Goal: Check status: Check status

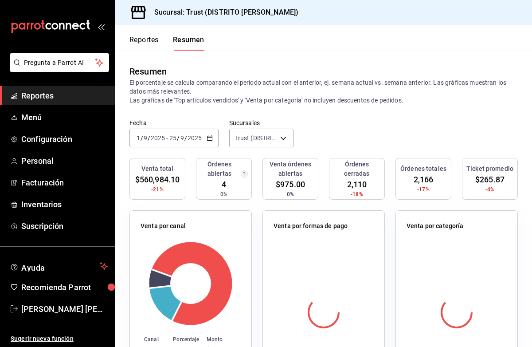
click at [211, 136] on \(Stroke\) "button" at bounding box center [209, 138] width 5 height 5
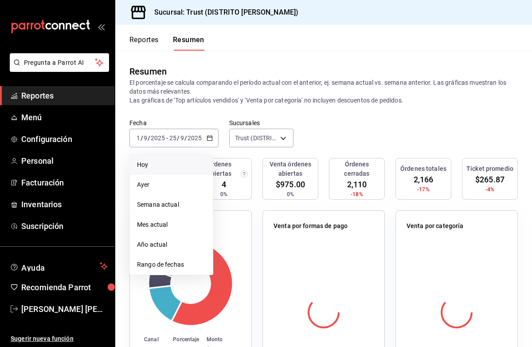
click at [181, 170] on li "Hoy" at bounding box center [171, 165] width 83 height 20
